Goal: Contribute content

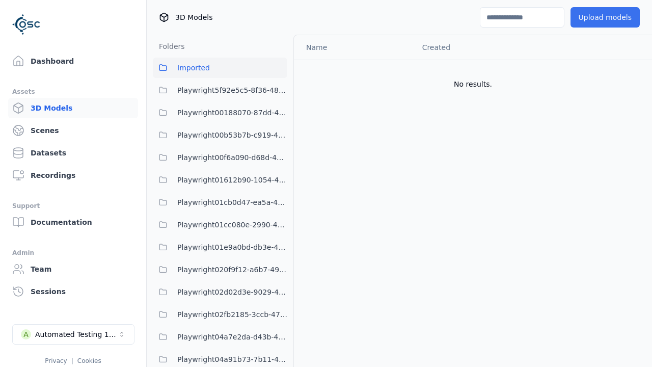
click at [605, 17] on button "Upload models" at bounding box center [605, 17] width 69 height 20
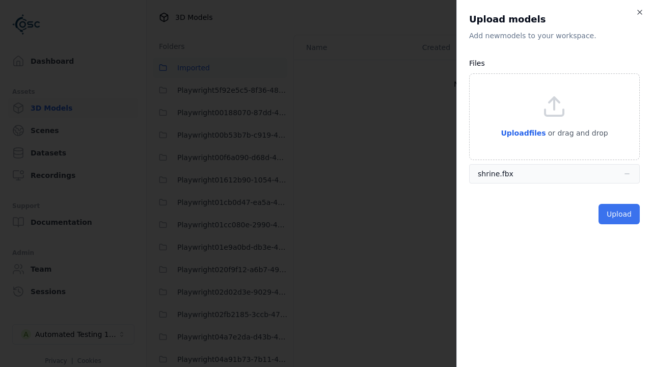
click at [619, 214] on button "Upload" at bounding box center [619, 214] width 41 height 20
